Goal: Information Seeking & Learning: Learn about a topic

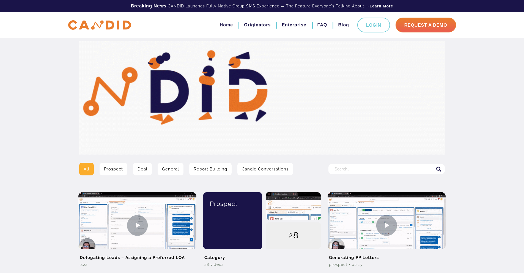
click at [358, 169] on input "Search for:" at bounding box center [386, 169] width 116 height 10
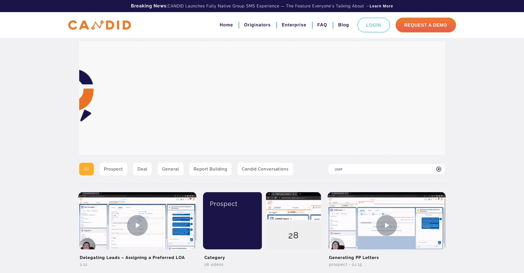
type input "user"
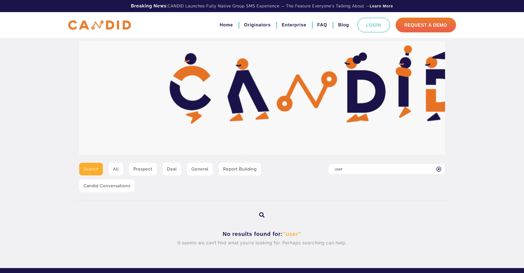
scroll to position [43, 0]
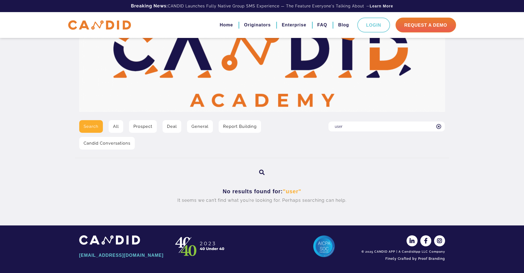
click at [440, 128] on icon at bounding box center [438, 126] width 5 height 5
click at [440, 128] on input "user" at bounding box center [386, 127] width 116 height 10
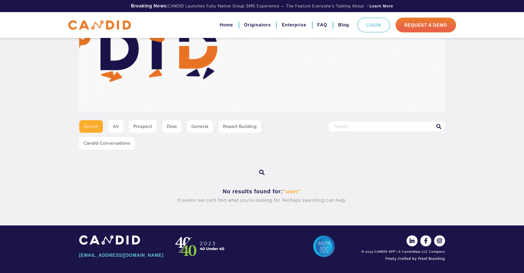
click at [201, 126] on link "General" at bounding box center [200, 126] width 26 height 13
